Goal: Navigation & Orientation: Find specific page/section

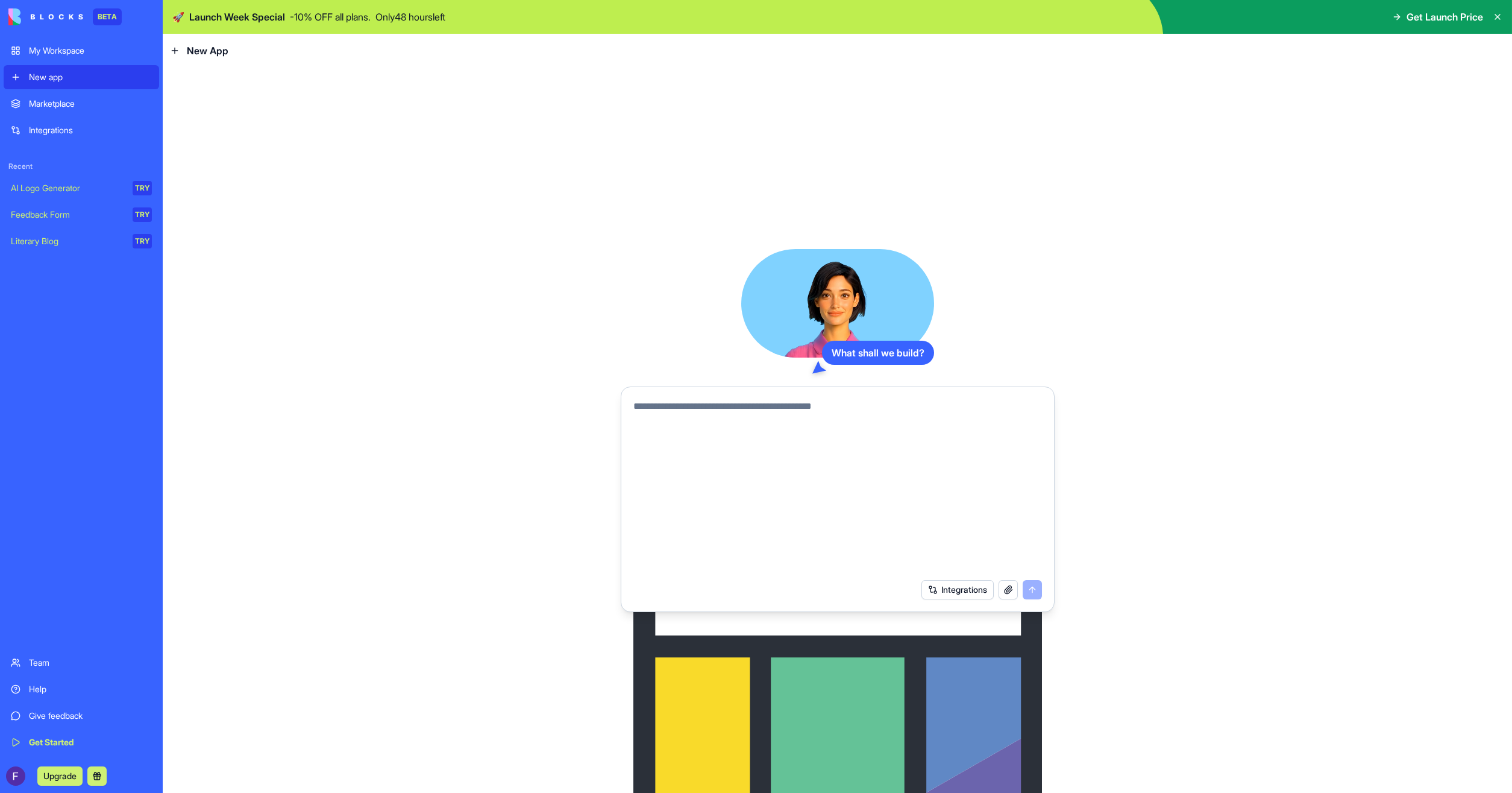
drag, startPoint x: 1415, startPoint y: 146, endPoint x: 1423, endPoint y: 142, distance: 8.9
click at [1418, 145] on div "What shall we build? Integrations" at bounding box center [837, 430] width 1349 height 725
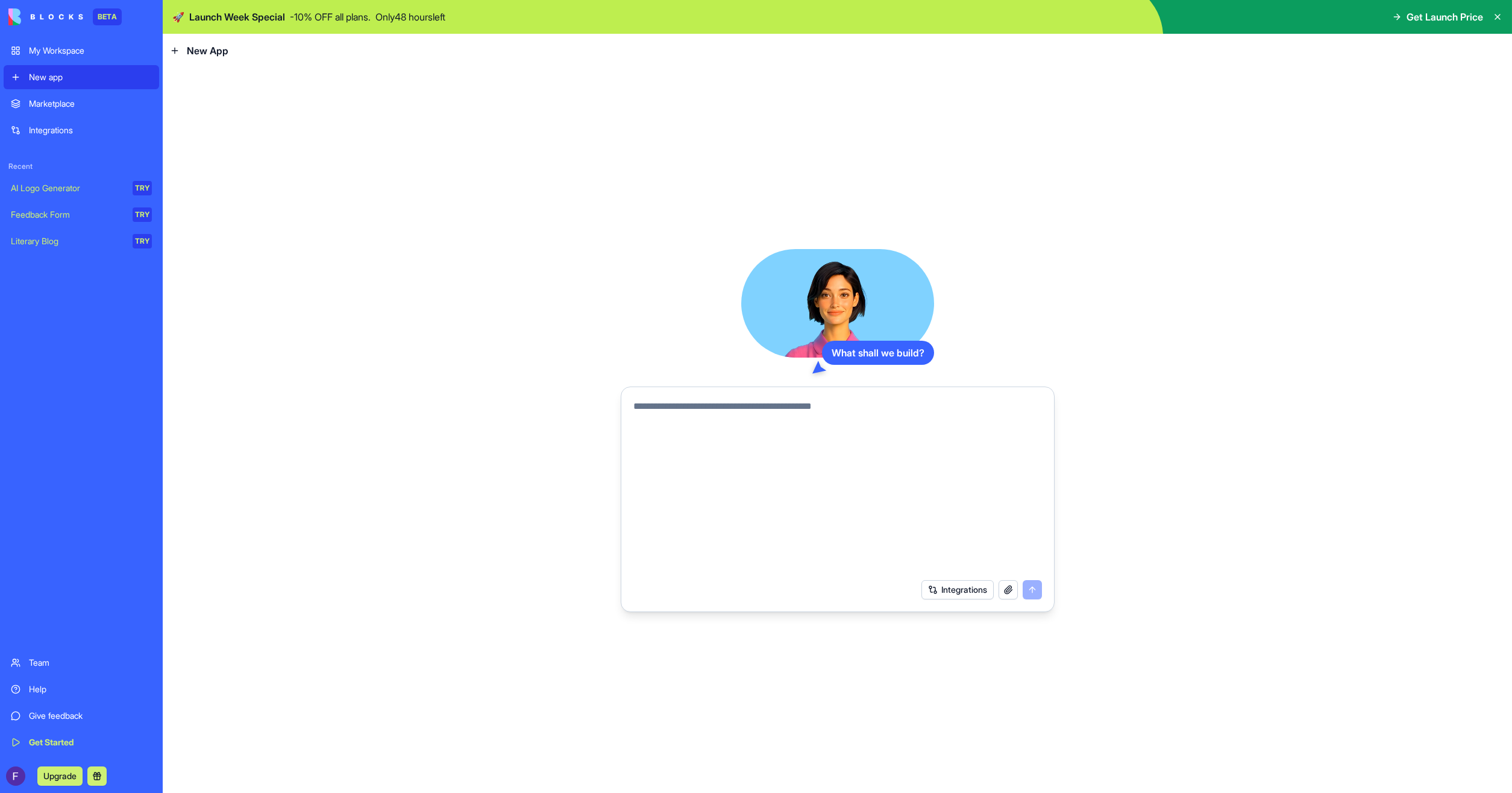
click at [175, 52] on icon at bounding box center [175, 51] width 10 height 10
click at [8, 194] on link "AI Logo Generator TRY" at bounding box center [81, 188] width 156 height 24
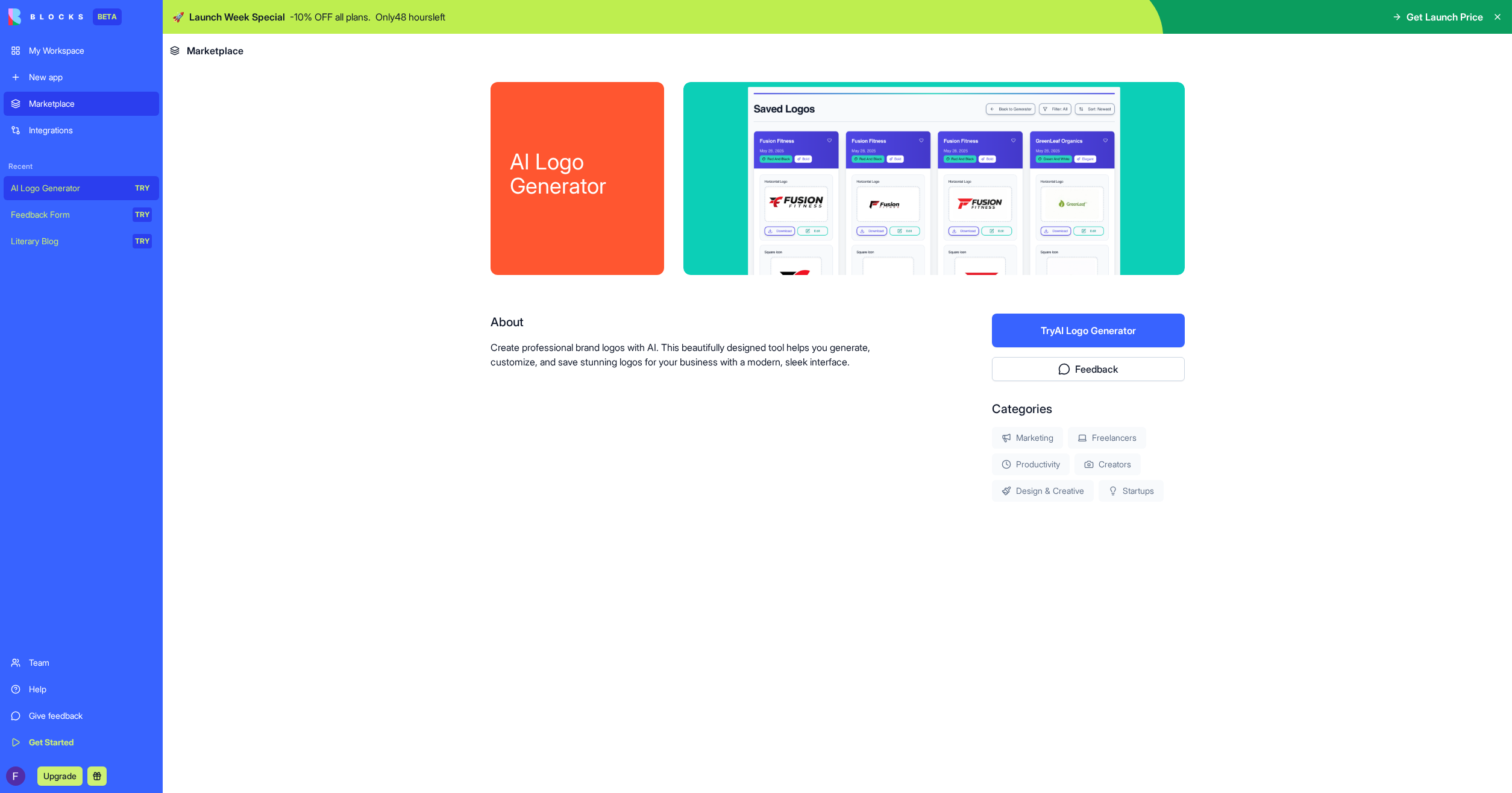
click at [11, 216] on div "Feedback Form" at bounding box center [68, 215] width 114 height 12
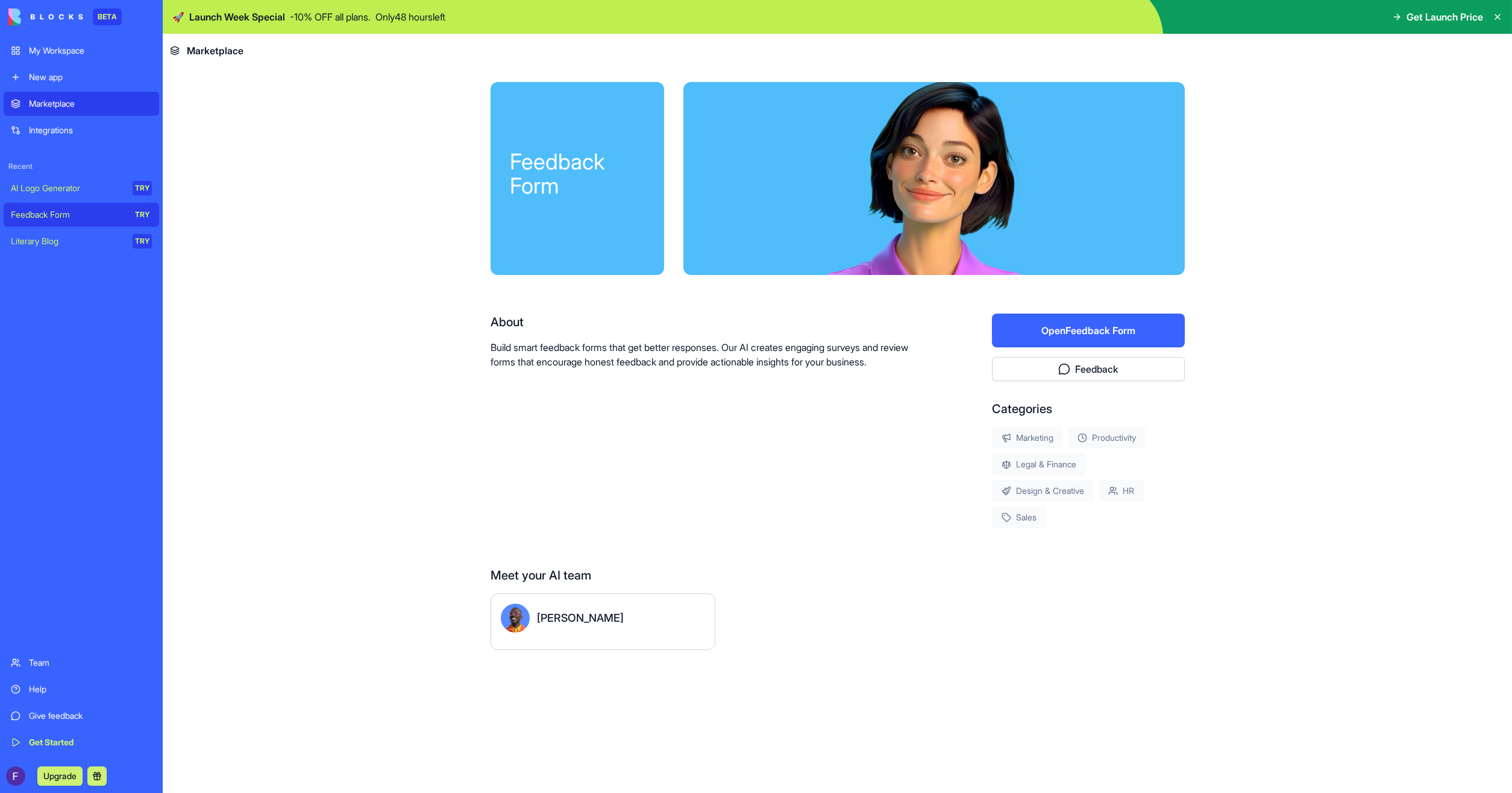
click at [54, 244] on div "Literary Blog" at bounding box center [68, 241] width 114 height 12
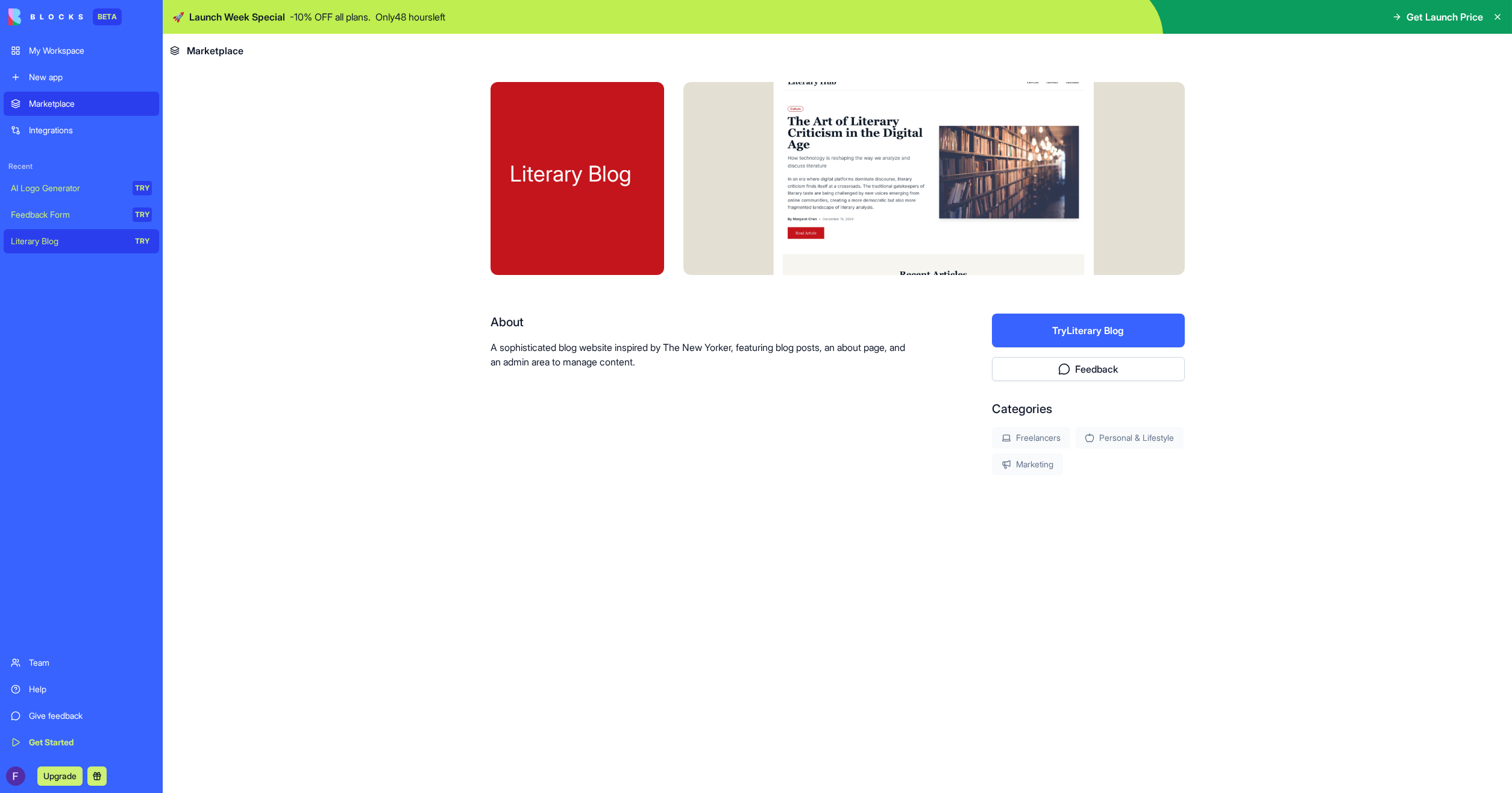
click at [56, 51] on div "My Workspace" at bounding box center [90, 51] width 123 height 12
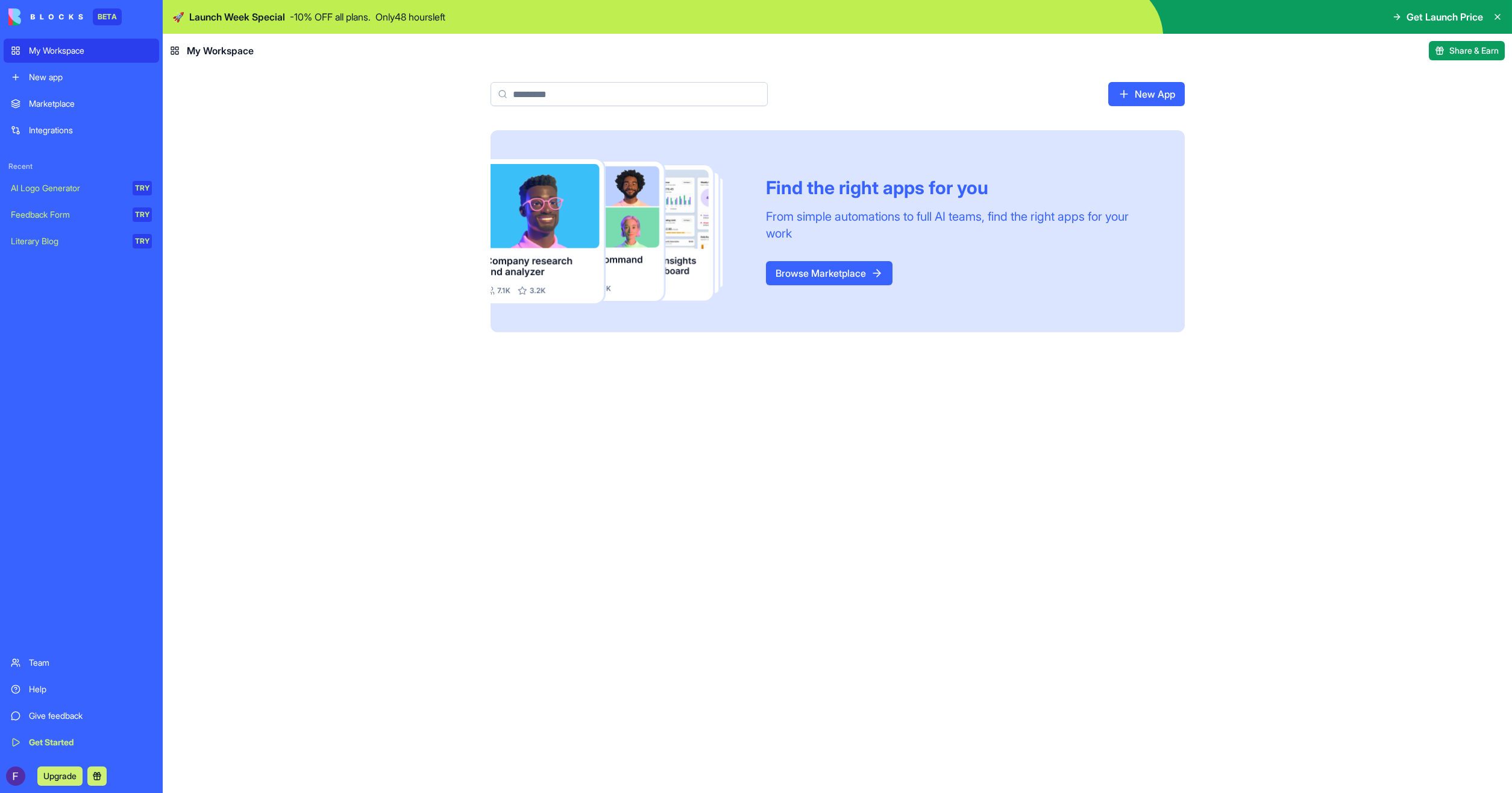
click at [60, 90] on div "My Workspace New app Marketplace Integrations Recent AI Logo Generator TRY Feed…" at bounding box center [81, 396] width 156 height 716
click at [35, 81] on div "New app" at bounding box center [90, 77] width 123 height 12
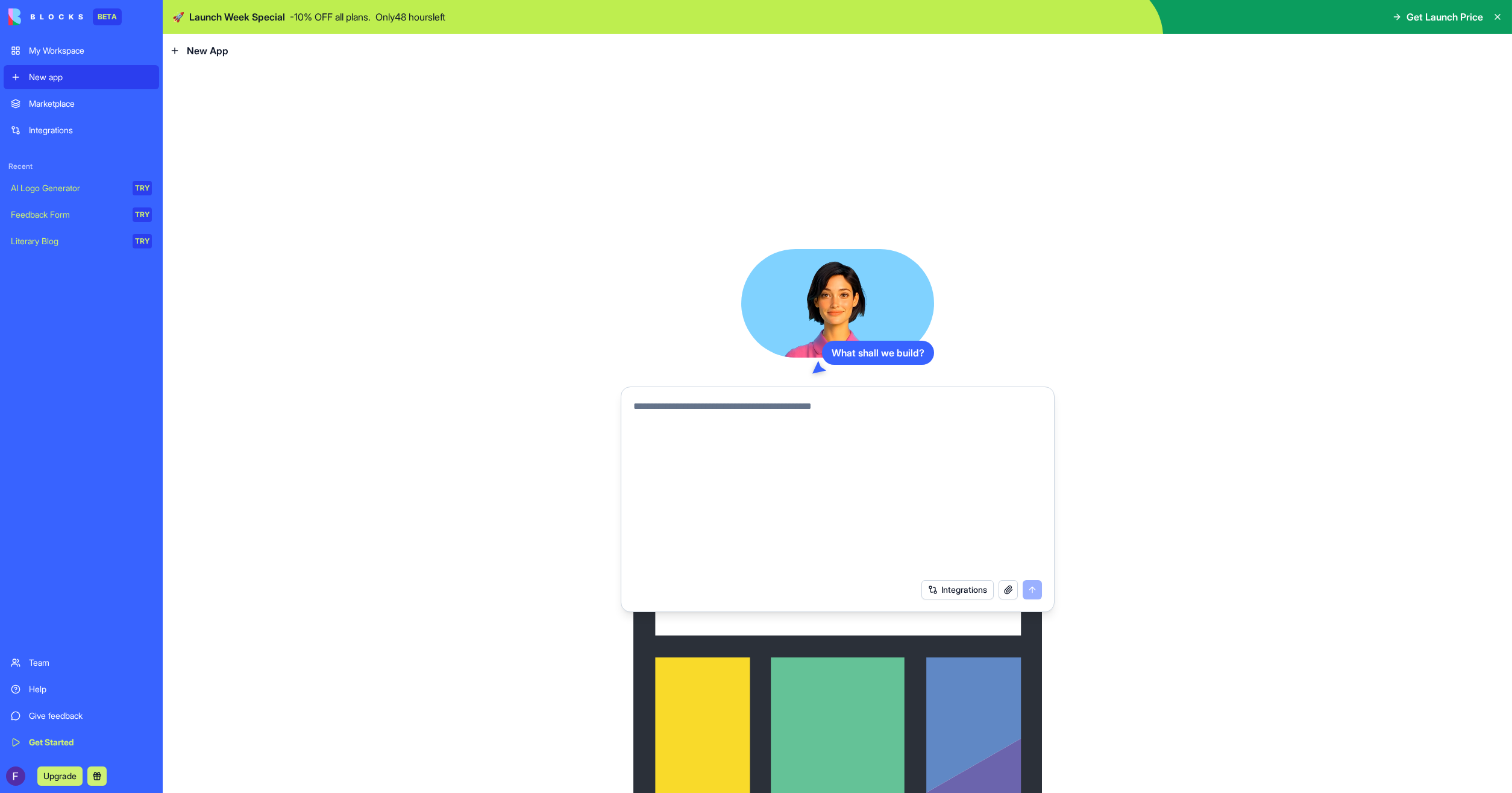
click at [810, 457] on textarea at bounding box center [837, 428] width 409 height 58
